Goal: Task Accomplishment & Management: Manage account settings

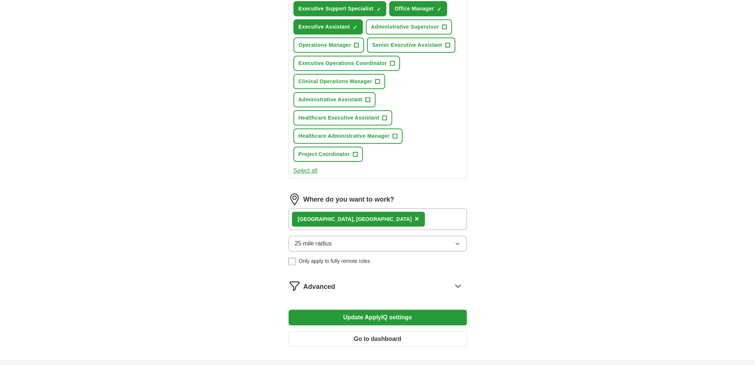
scroll to position [334, 0]
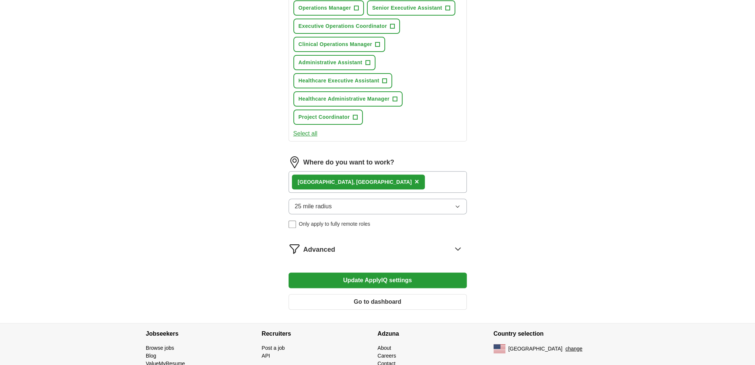
click at [456, 255] on icon at bounding box center [458, 249] width 12 height 12
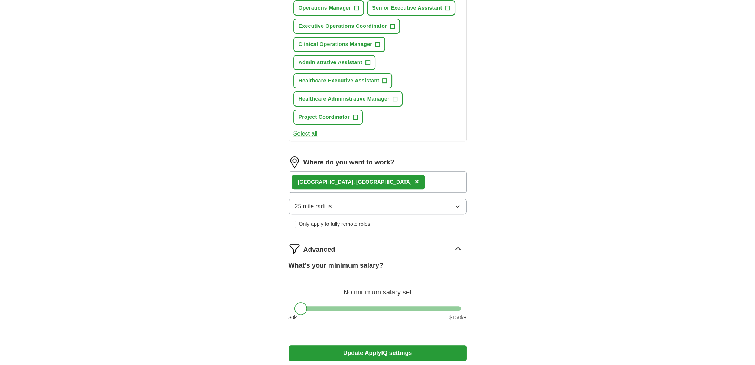
scroll to position [408, 0]
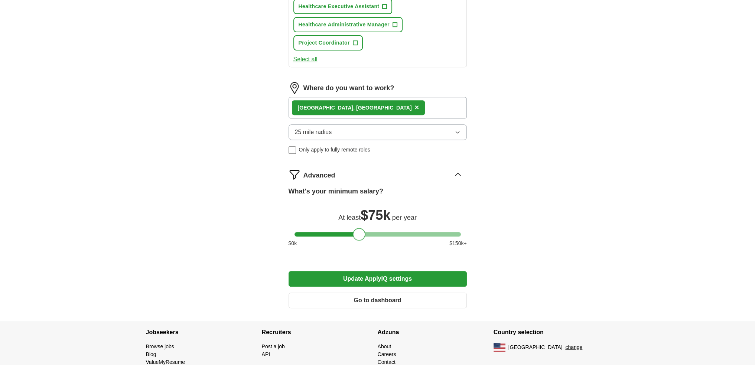
click at [359, 237] on div at bounding box center [377, 234] width 166 height 4
drag, startPoint x: 359, startPoint y: 257, endPoint x: 353, endPoint y: 255, distance: 6.5
click at [353, 241] on div at bounding box center [352, 234] width 13 height 13
click at [348, 287] on button "Update ApplyIQ settings" at bounding box center [378, 279] width 178 height 16
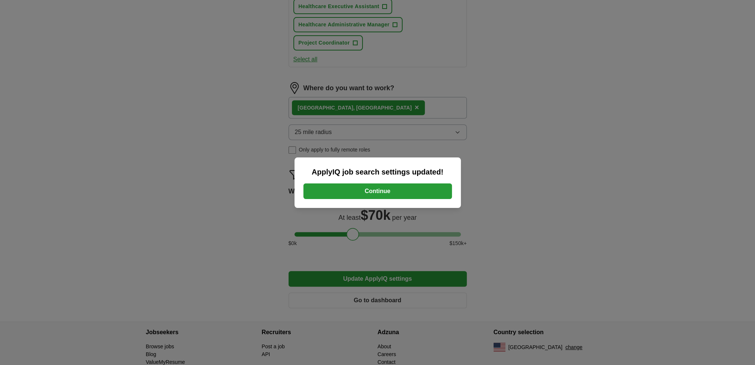
click at [374, 190] on button "Continue" at bounding box center [377, 191] width 149 height 16
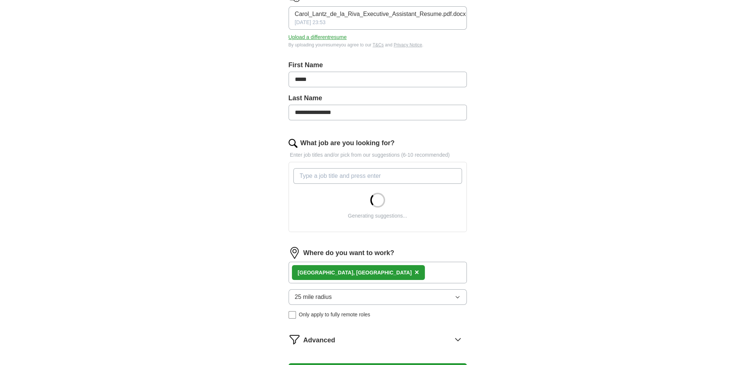
scroll to position [149, 0]
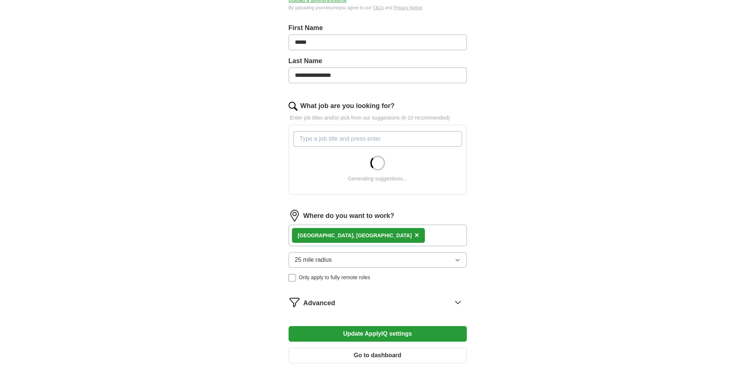
click at [456, 263] on icon "button" at bounding box center [457, 260] width 6 height 6
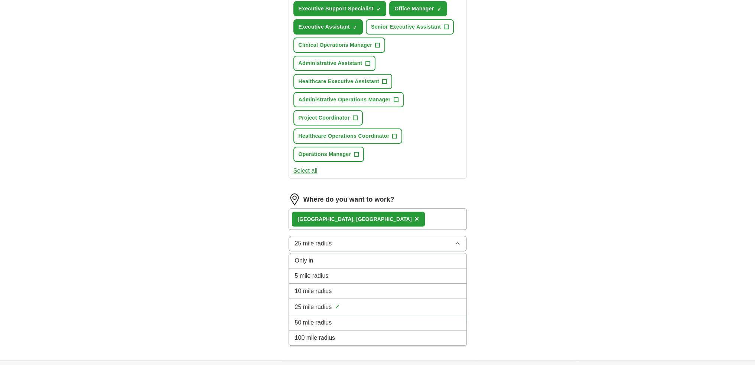
scroll to position [334, 0]
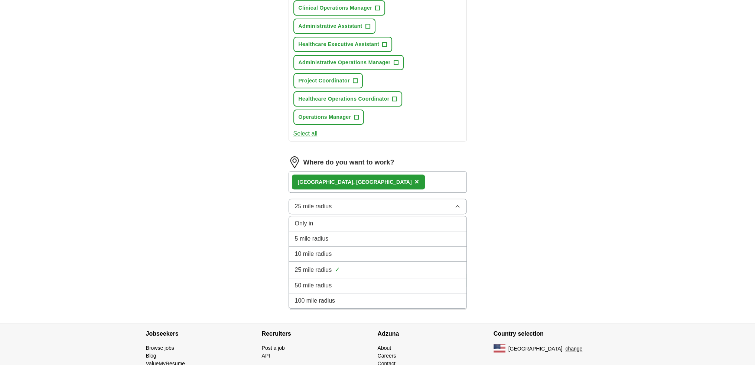
click at [443, 258] on div "10 mile radius" at bounding box center [378, 254] width 166 height 9
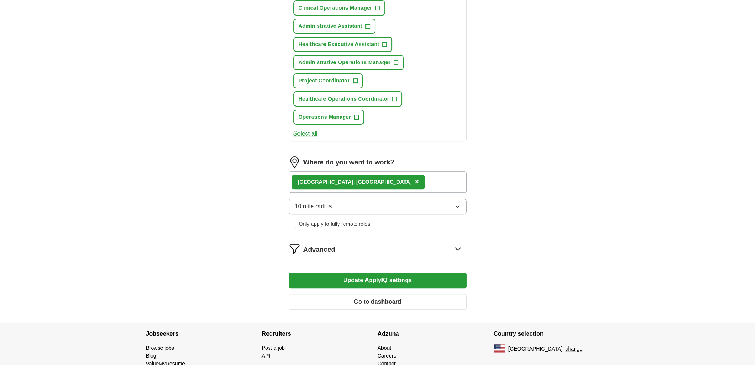
click at [368, 283] on button "Update ApplyIQ settings" at bounding box center [378, 281] width 178 height 16
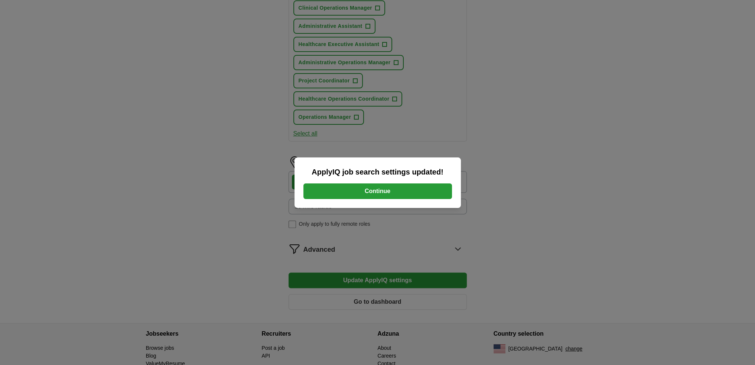
click at [371, 189] on button "Continue" at bounding box center [377, 191] width 149 height 16
